Goal: Transaction & Acquisition: Purchase product/service

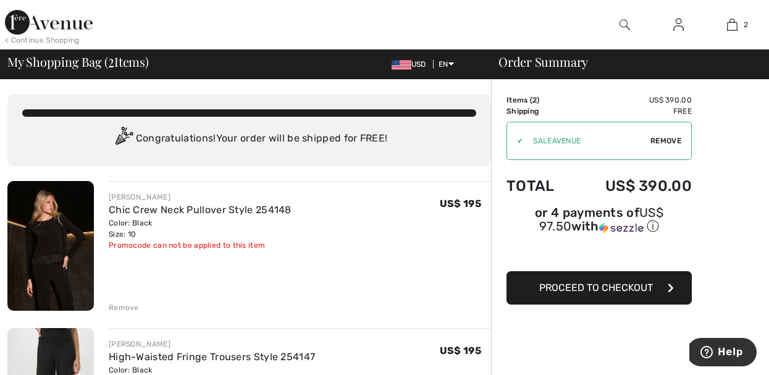
click at [672, 26] on link at bounding box center [679, 24] width 30 height 15
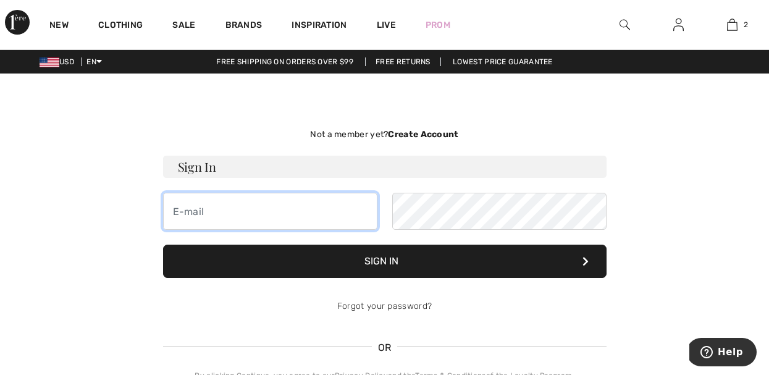
click at [282, 210] on input "email" at bounding box center [270, 211] width 214 height 37
type input "gingeresky@gmail.com"
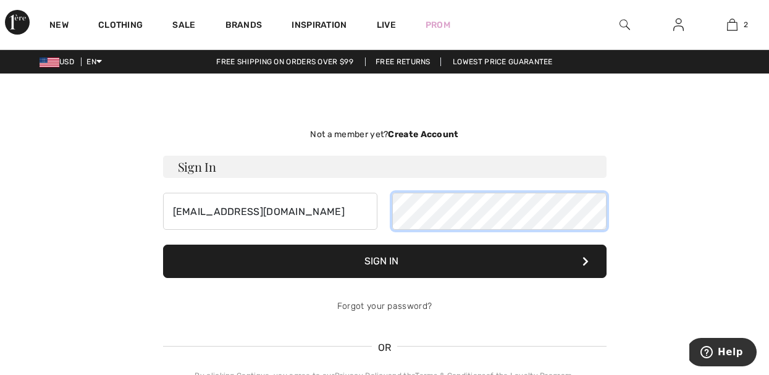
click at [163, 245] on button "Sign In" at bounding box center [385, 261] width 444 height 33
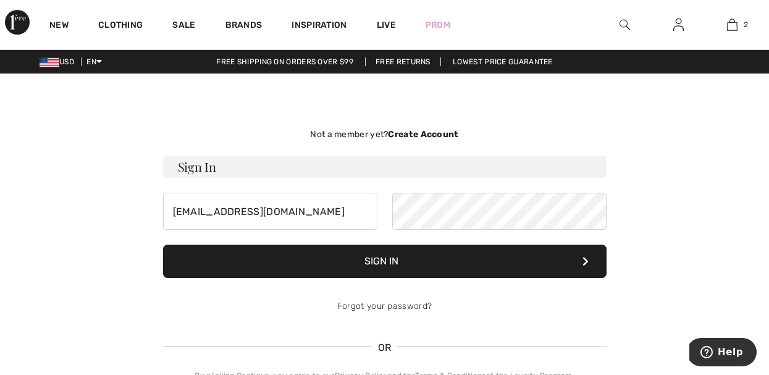
click at [405, 262] on button "Sign In" at bounding box center [385, 261] width 444 height 33
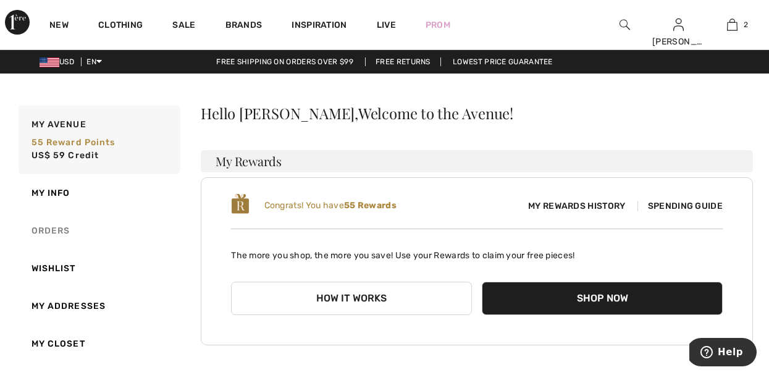
click at [62, 231] on link "Orders" at bounding box center [98, 231] width 164 height 38
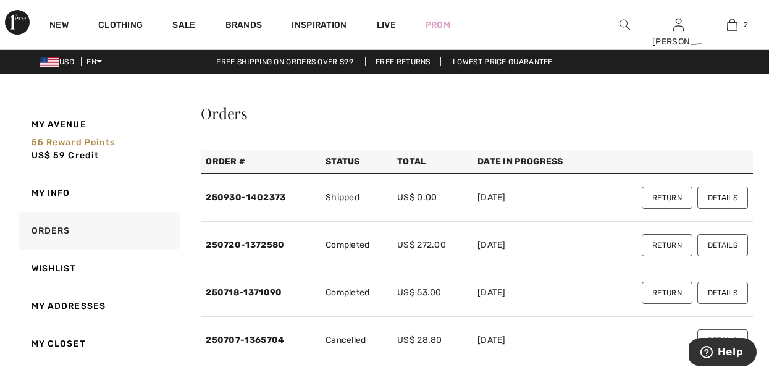
click at [725, 197] on button "Details" at bounding box center [723, 198] width 51 height 22
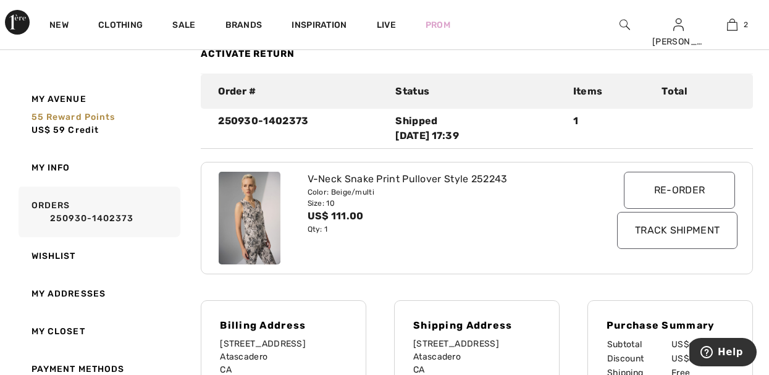
scroll to position [74, 0]
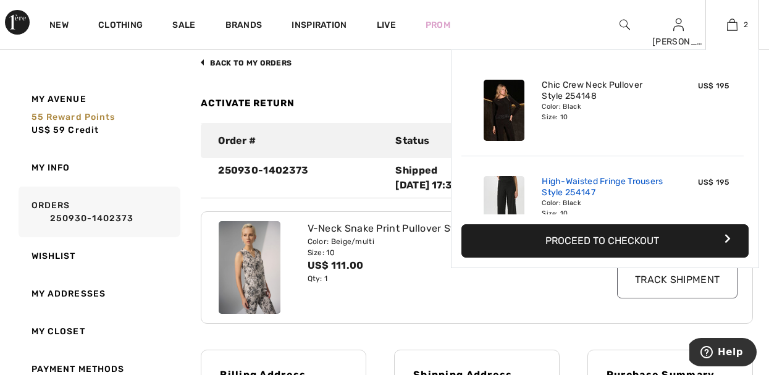
click at [581, 176] on link "High-Waisted Fringe Trousers Style 254147" at bounding box center [603, 187] width 122 height 22
click at [581, 177] on link "High-Waisted Fringe Trousers Style 254147" at bounding box center [603, 187] width 122 height 22
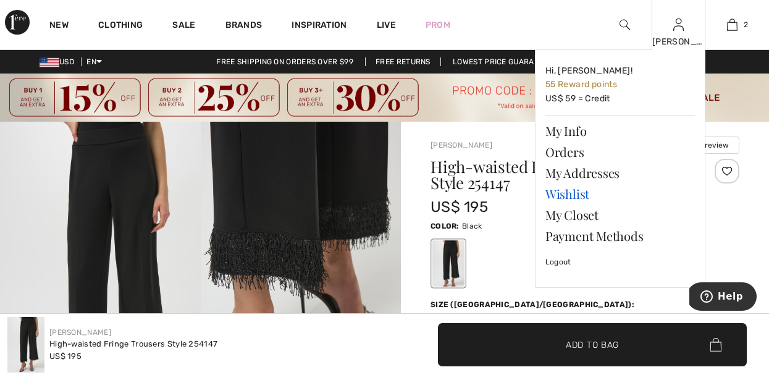
click at [575, 193] on link "Wishlist" at bounding box center [621, 194] width 150 height 21
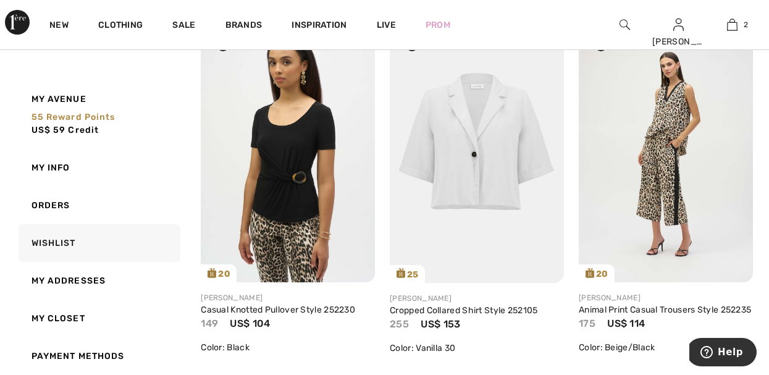
scroll to position [198, 0]
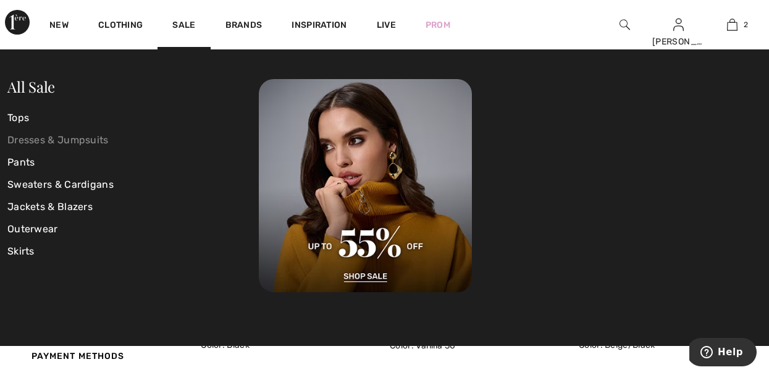
click at [74, 140] on link "Dresses & Jumpsuits" at bounding box center [133, 140] width 252 height 22
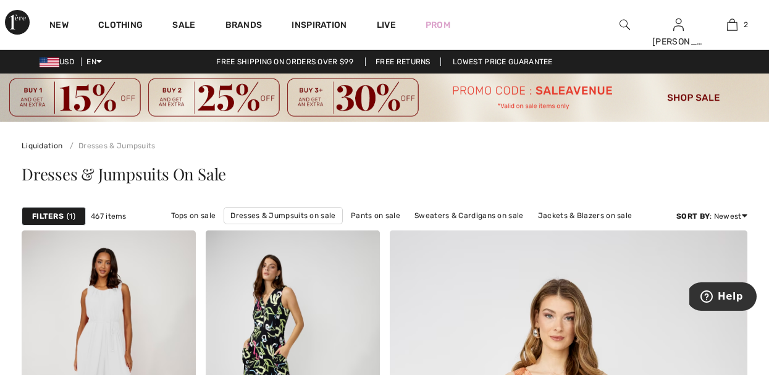
click at [48, 213] on strong "Filters" at bounding box center [48, 216] width 32 height 11
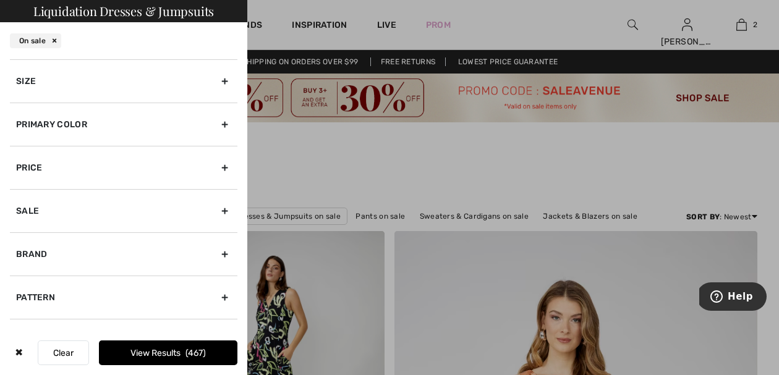
click at [307, 178] on div at bounding box center [389, 187] width 779 height 375
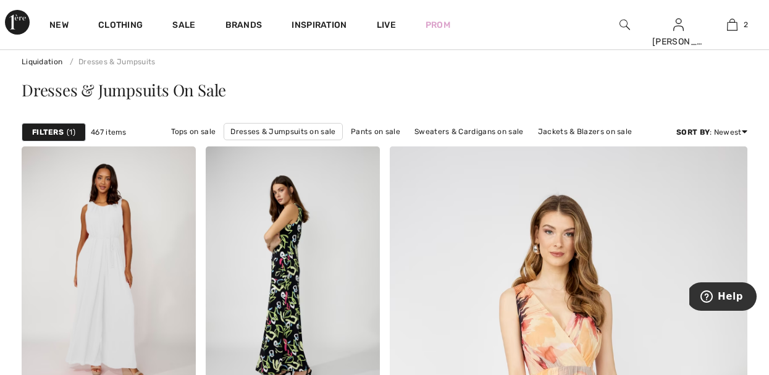
scroll to position [99, 0]
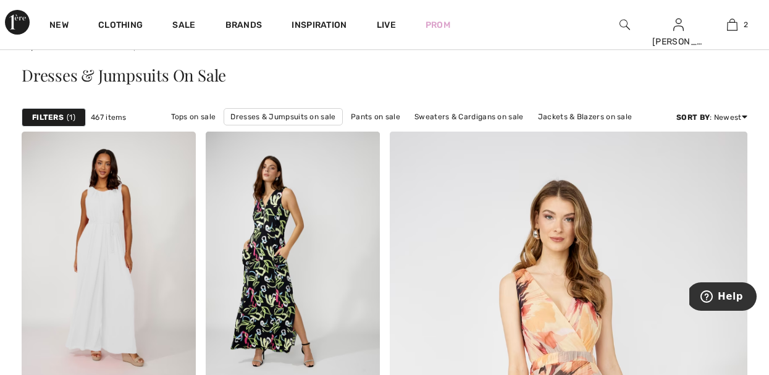
click at [66, 111] on div "Filters 1" at bounding box center [54, 117] width 64 height 19
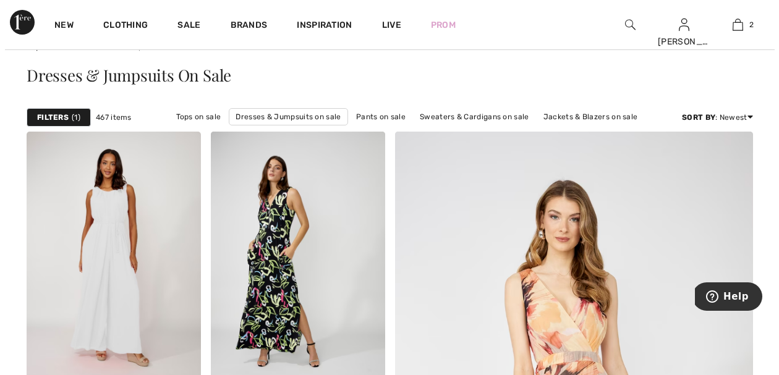
scroll to position [99, 0]
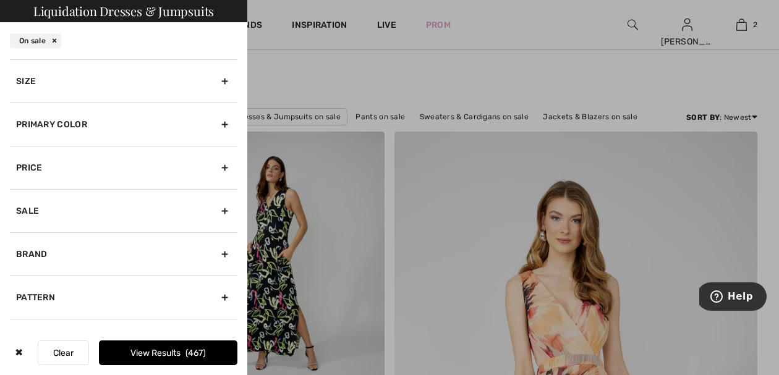
click at [143, 87] on div "Size" at bounding box center [123, 80] width 227 height 43
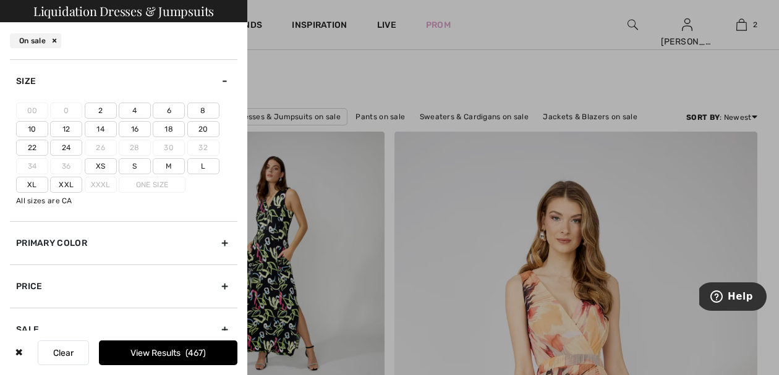
click at [37, 127] on label "10" at bounding box center [32, 129] width 32 height 16
click at [0, 0] on input"] "10" at bounding box center [0, 0] width 0 height 0
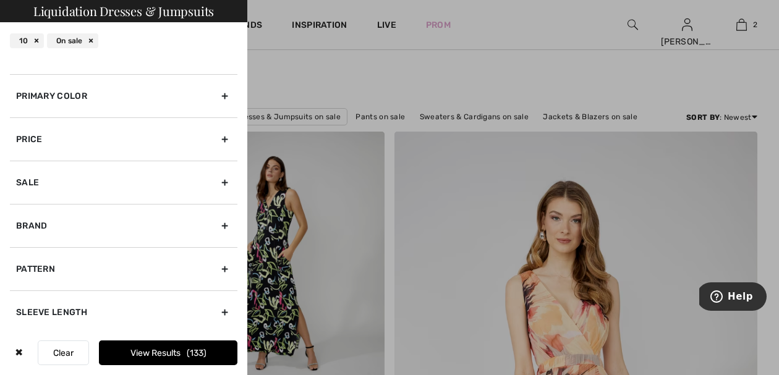
scroll to position [146, 0]
click at [215, 231] on div "Brand" at bounding box center [123, 226] width 227 height 43
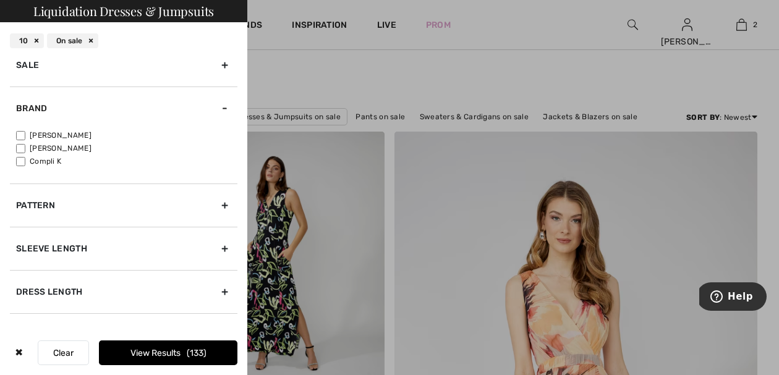
scroll to position [145, 0]
click at [16, 135] on input"] "[PERSON_NAME]" at bounding box center [20, 136] width 9 height 9
checkbox input"] "true"
click at [145, 351] on button "View Results 116" at bounding box center [168, 352] width 138 height 25
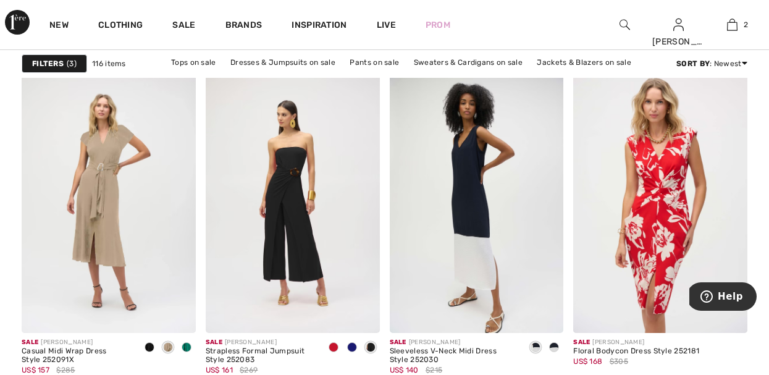
scroll to position [1186, 0]
